Goal: Obtain resource: Download file/media

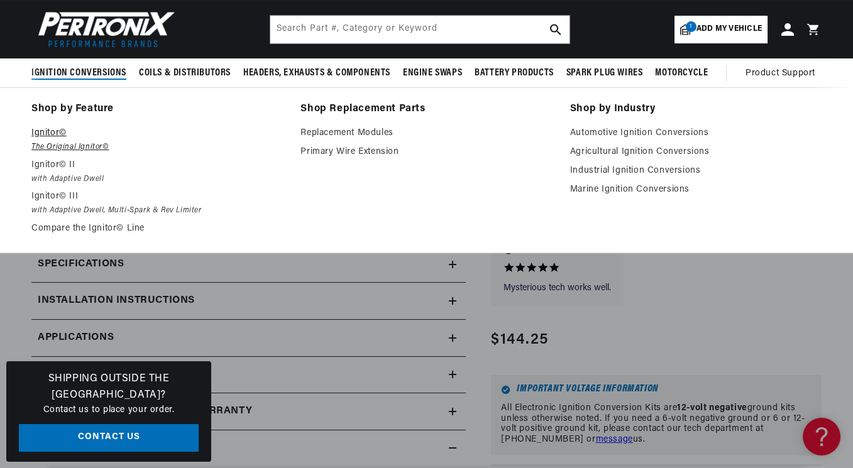
click at [78, 145] on em "The Original Ignitor©" at bounding box center [156, 147] width 251 height 13
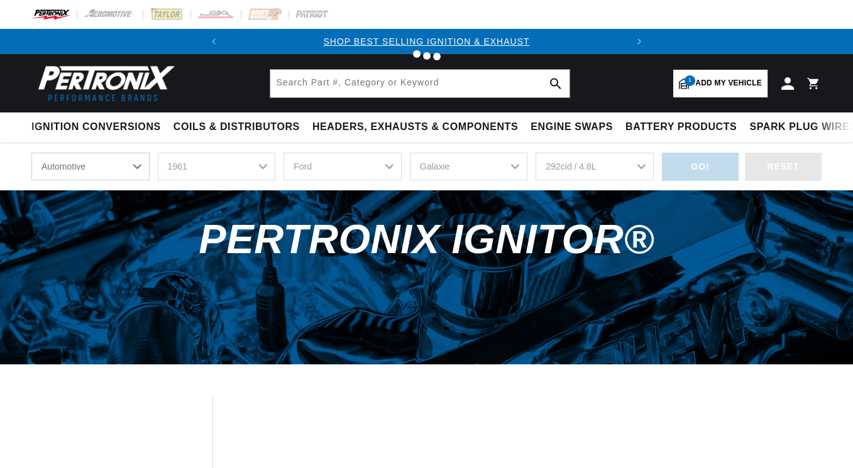
select select "1961"
select select "Ford"
select select "Galaxie"
select select "292cid-4.8L"
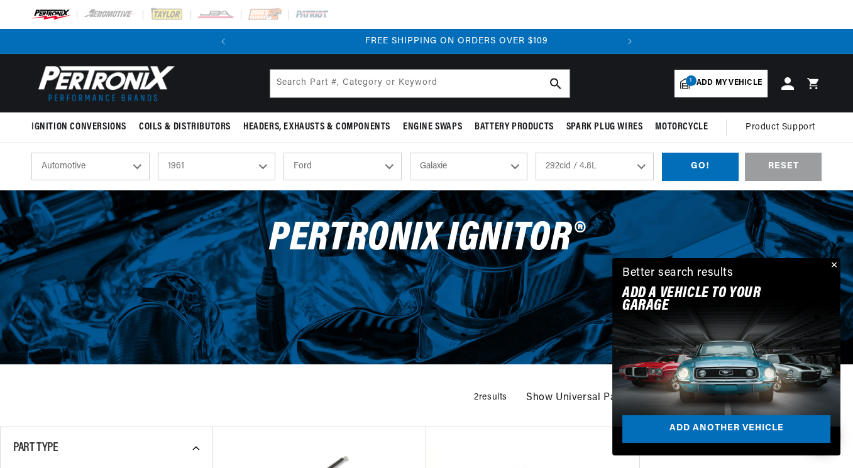
scroll to position [0, 381]
click at [260, 167] on select "2026 2025 2024 2023 2022 2021 2020 2019 2018 2017 2016 2015 2014 2013 2012 2011…" at bounding box center [217, 167] width 118 height 28
click at [158, 153] on select "2026 2025 2024 2023 2022 2021 2020 2019 2018 2017 2016 2015 2014 2013 2012 2011…" at bounding box center [217, 167] width 118 height 28
select select "1955"
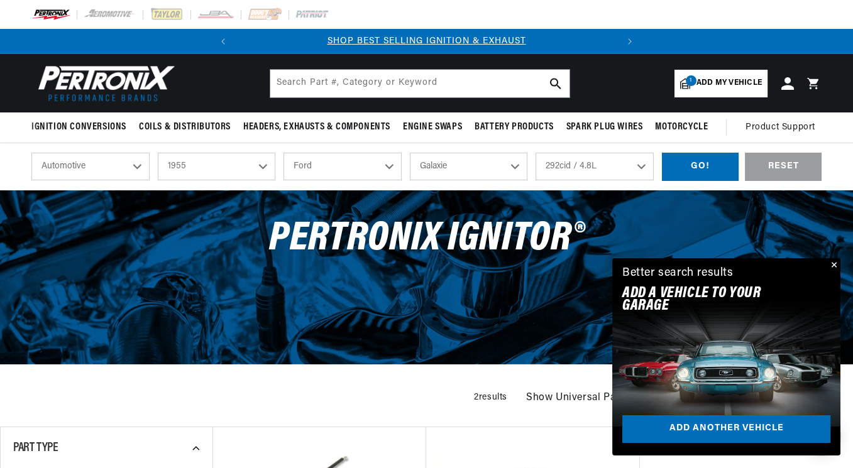
select select "Model"
select select "Engine"
click at [341, 165] on select "Aston Martin Buick Cadillac Chevrolet Chrysler Dodge Ford GMC Hillman Humber Ja…" at bounding box center [342, 167] width 118 height 28
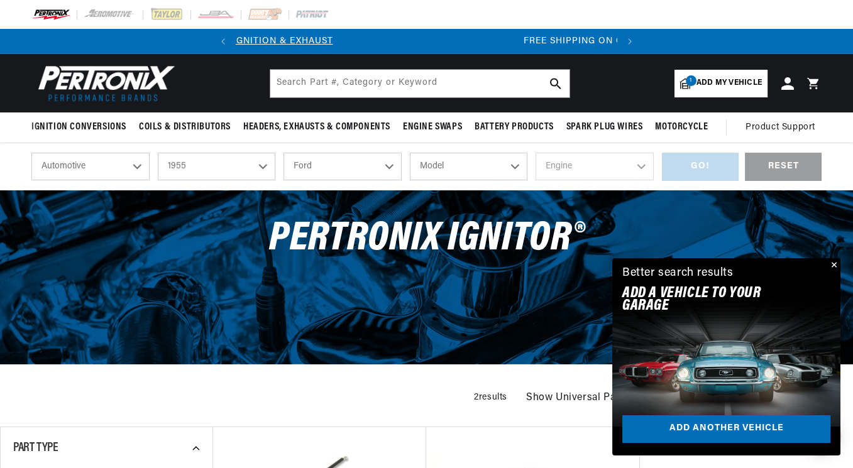
scroll to position [0, 381]
click at [283, 153] on select "Aston Martin Buick Cadillac Chevrolet Chrysler Dodge Ford GMC Hillman Humber Ja…" at bounding box center [342, 167] width 118 height 28
select select "Oldsmobile"
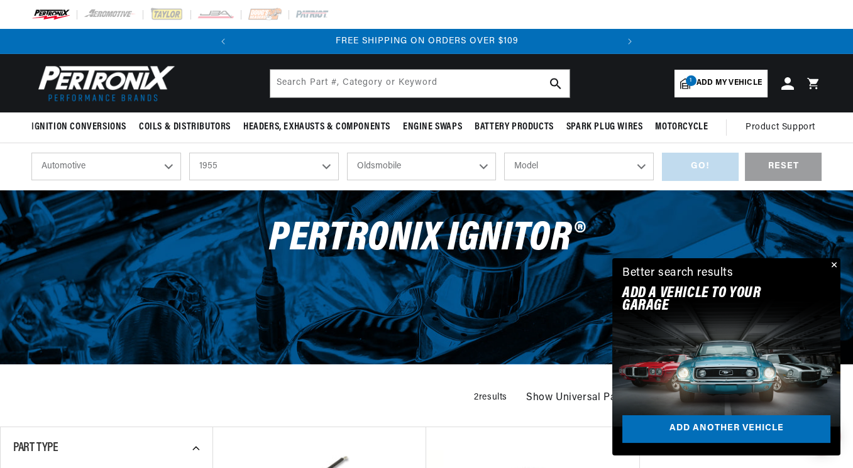
click at [524, 163] on select "Model 98 Super 88" at bounding box center [579, 167] width 150 height 28
select select "Super-88"
click at [504, 153] on select "Model 98 Super 88" at bounding box center [579, 167] width 150 height 28
select select "Super-88"
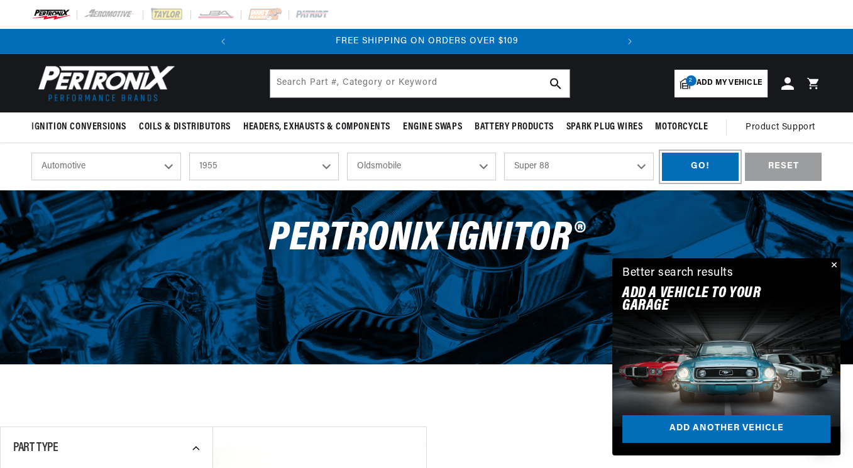
click at [690, 163] on div "GO!" at bounding box center [700, 167] width 77 height 28
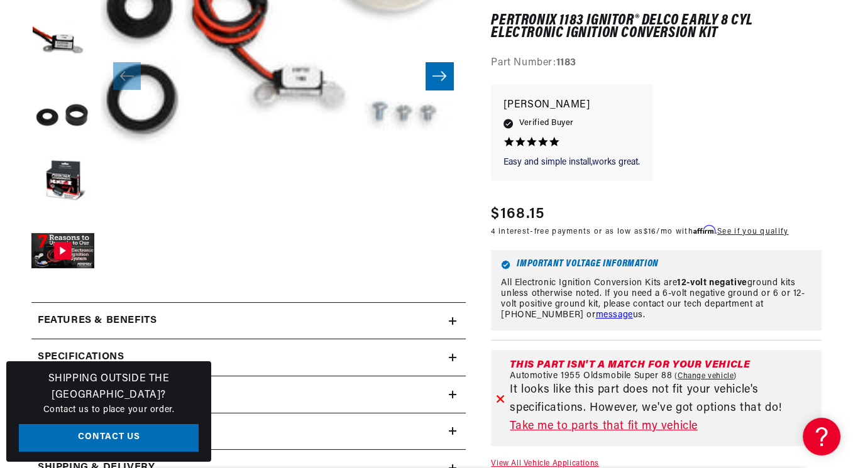
click at [598, 427] on link "Take me to parts that fit my vehicle" at bounding box center [663, 427] width 307 height 18
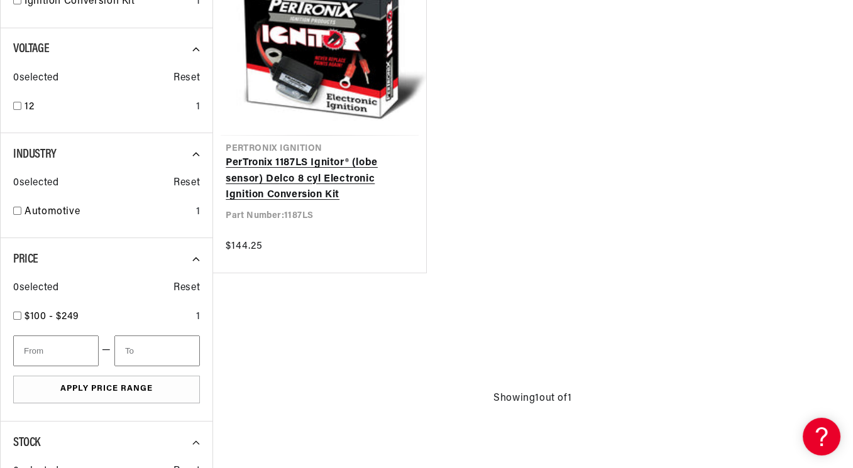
scroll to position [0, 381]
click at [301, 181] on link "PerTronix 1187LS Ignitor® (lobe sensor) Delco 8 cyl Electronic Ignition Convers…" at bounding box center [319, 179] width 187 height 48
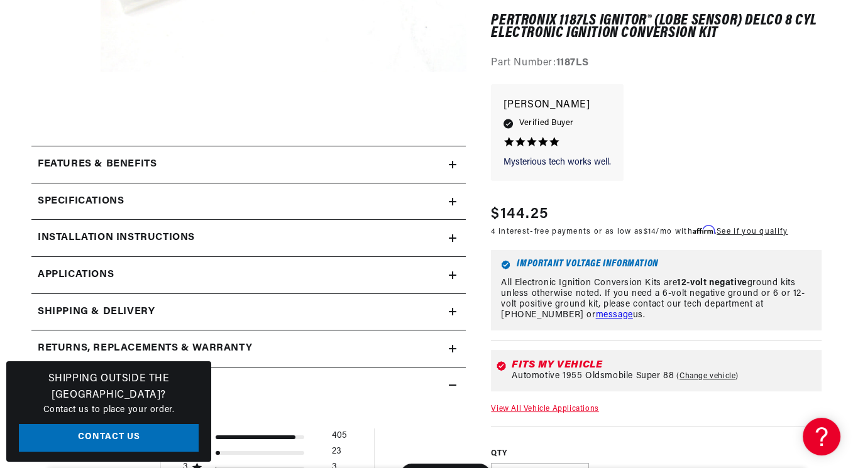
scroll to position [503, 0]
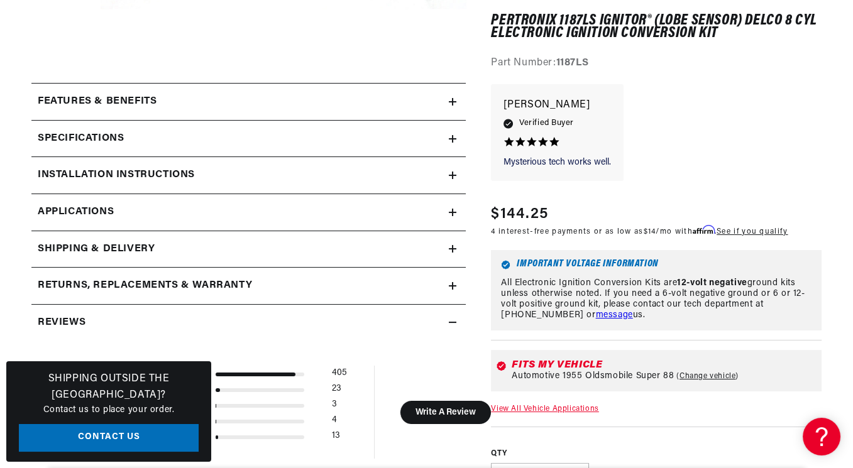
click at [187, 175] on h2 "Installation instructions" at bounding box center [116, 175] width 157 height 16
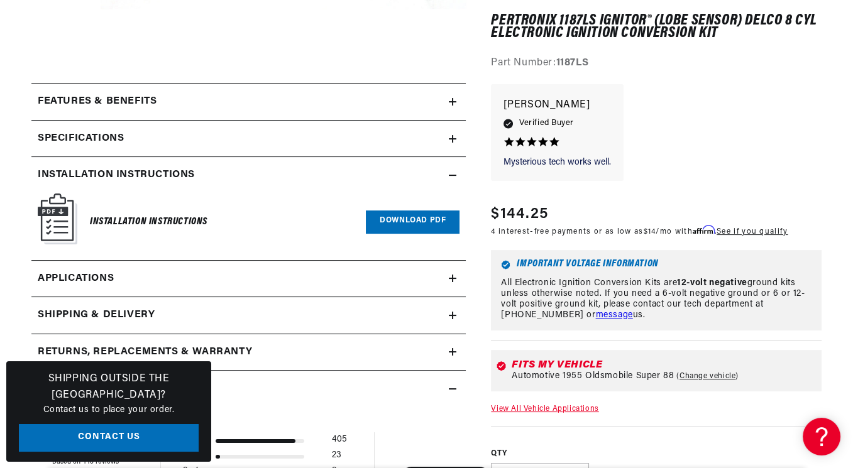
scroll to position [0, 381]
click at [393, 224] on link "Download PDF" at bounding box center [413, 222] width 94 height 23
